Goal: Information Seeking & Learning: Learn about a topic

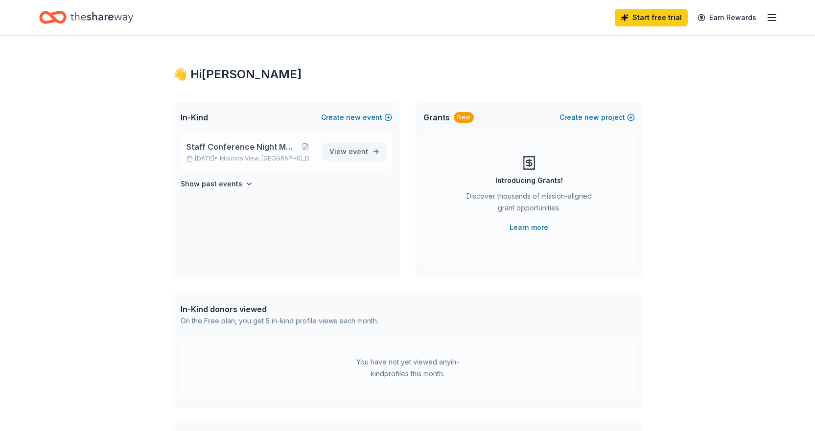
click at [349, 150] on span "View event" at bounding box center [349, 152] width 39 height 12
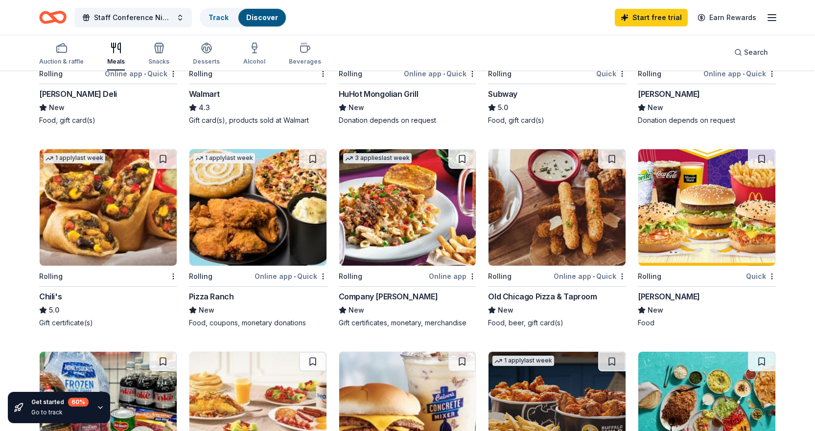
scroll to position [441, 0]
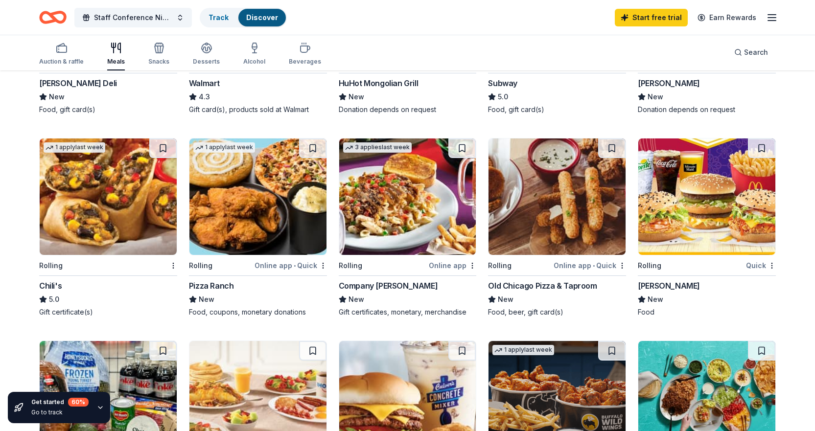
click at [406, 236] on img at bounding box center [407, 197] width 137 height 117
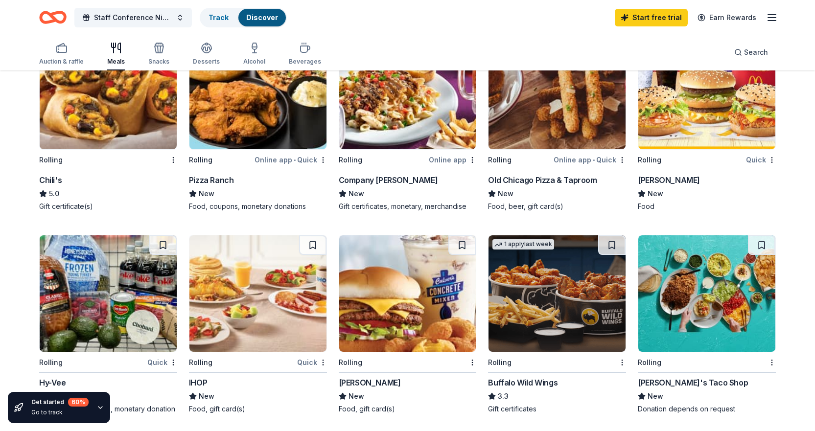
scroll to position [539, 0]
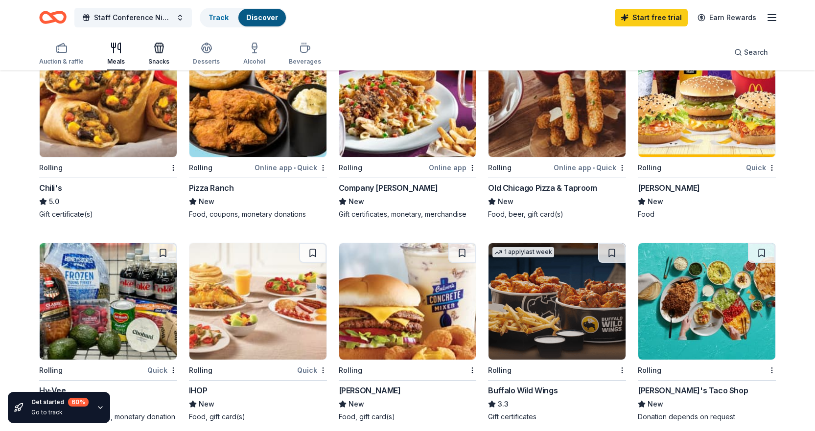
click at [161, 56] on div "Snacks" at bounding box center [158, 54] width 21 height 24
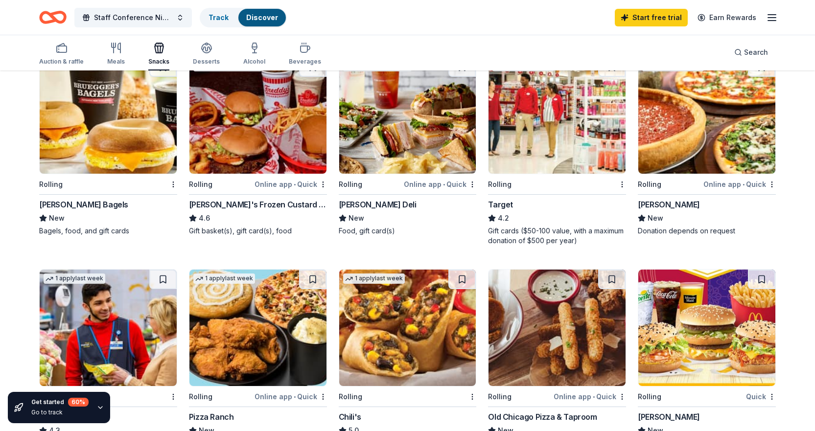
scroll to position [98, 0]
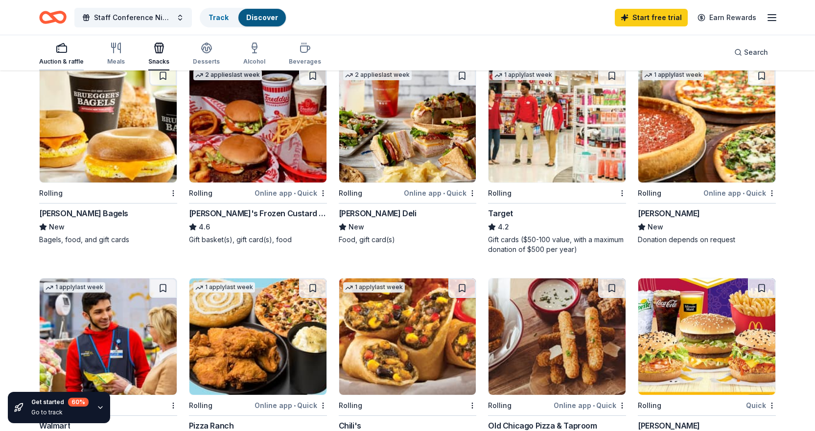
click at [59, 51] on icon "button" at bounding box center [62, 48] width 12 height 12
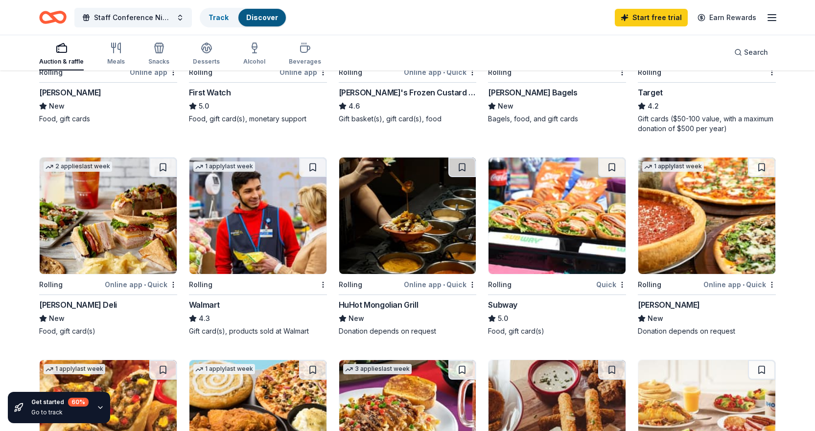
scroll to position [196, 0]
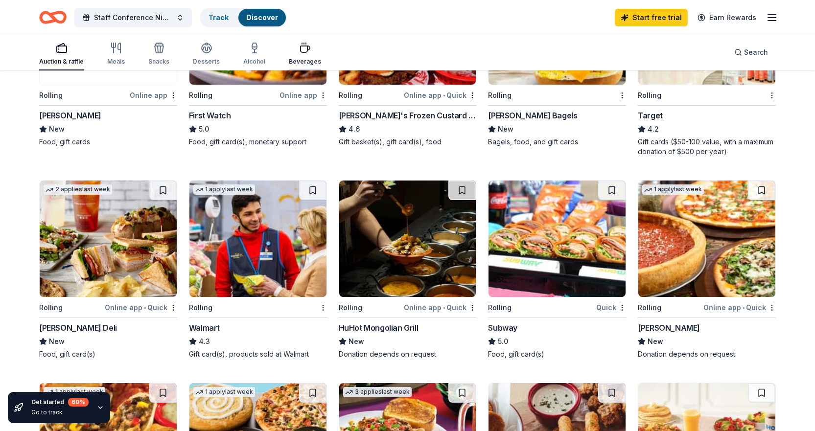
click at [299, 48] on icon "button" at bounding box center [305, 48] width 12 height 12
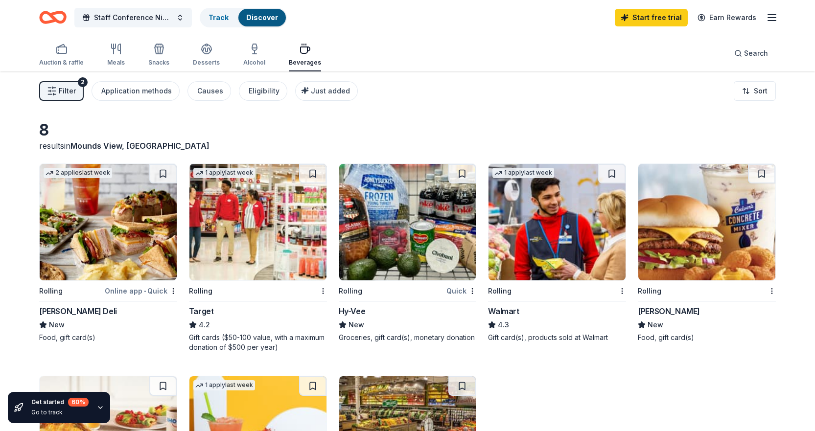
click at [773, 17] on icon "button" at bounding box center [772, 18] width 12 height 12
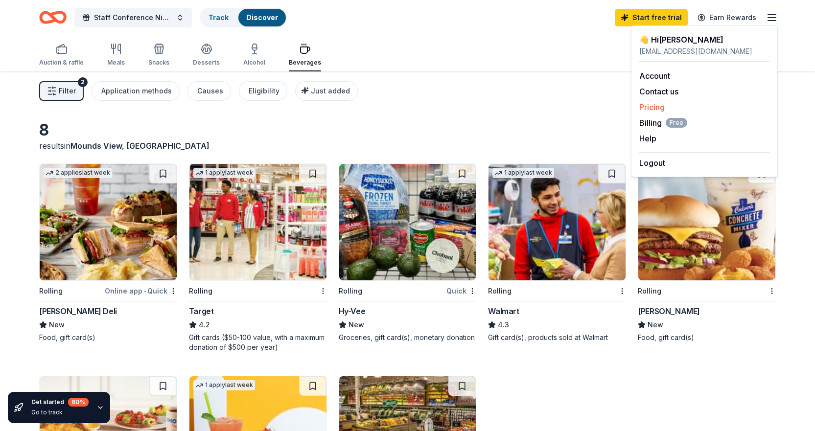
click at [642, 108] on link "Pricing" at bounding box center [652, 107] width 25 height 10
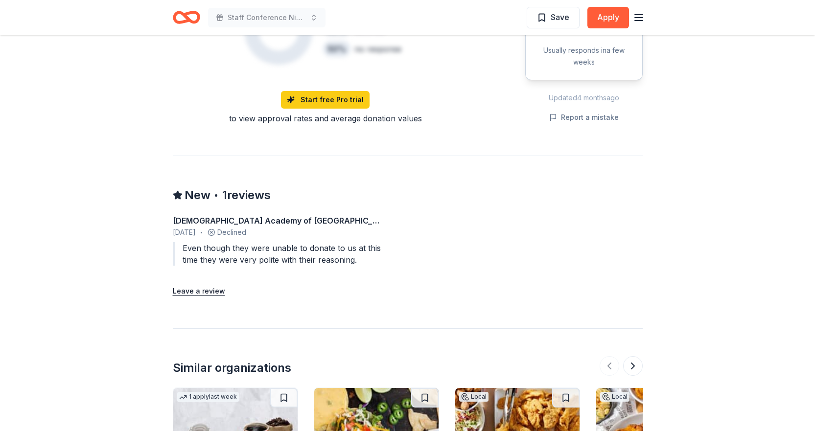
scroll to position [784, 0]
